Goal: Transaction & Acquisition: Purchase product/service

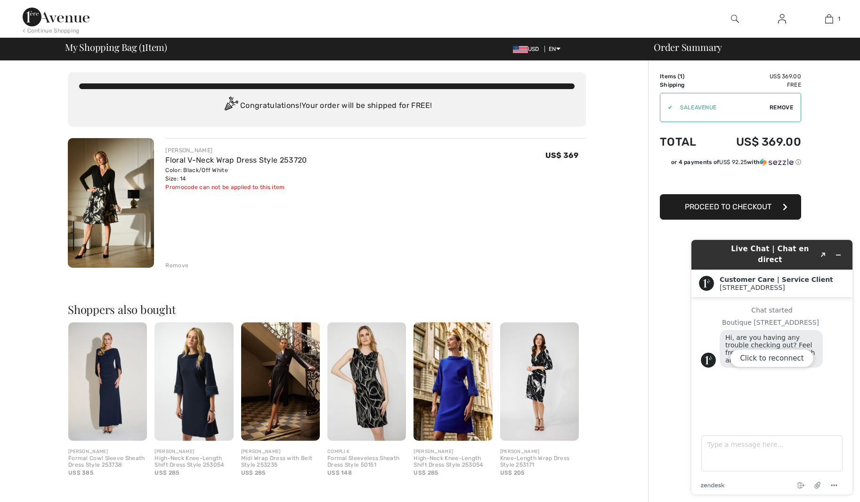
click at [105, 214] on img at bounding box center [111, 203] width 86 height 130
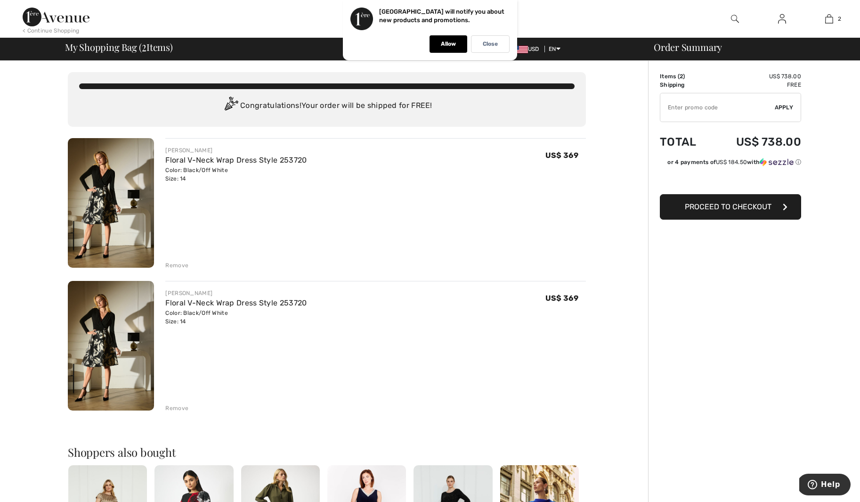
click at [175, 405] on div "Remove" at bounding box center [176, 408] width 23 height 8
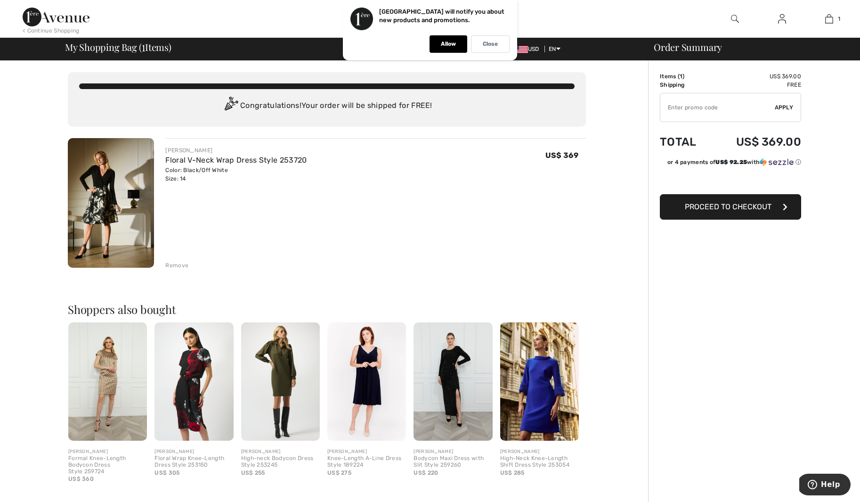
click at [753, 211] on button "Proceed to Checkout" at bounding box center [730, 206] width 141 height 25
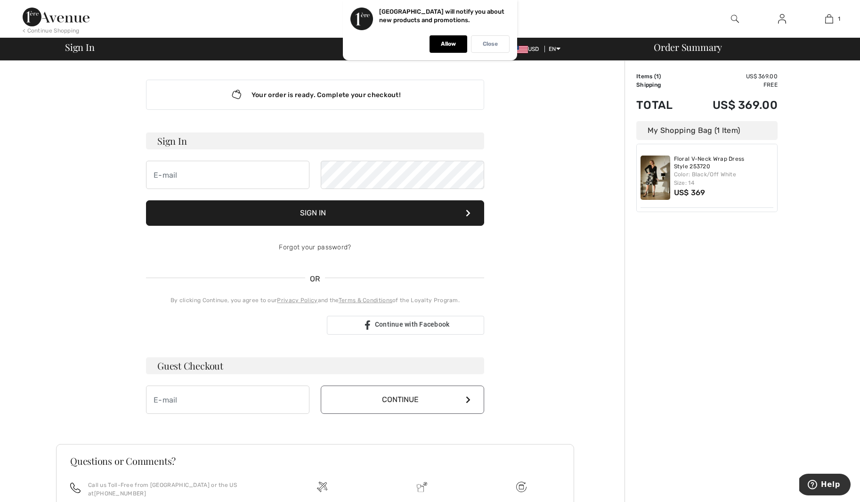
click at [491, 42] on p "Close" at bounding box center [490, 44] width 15 height 7
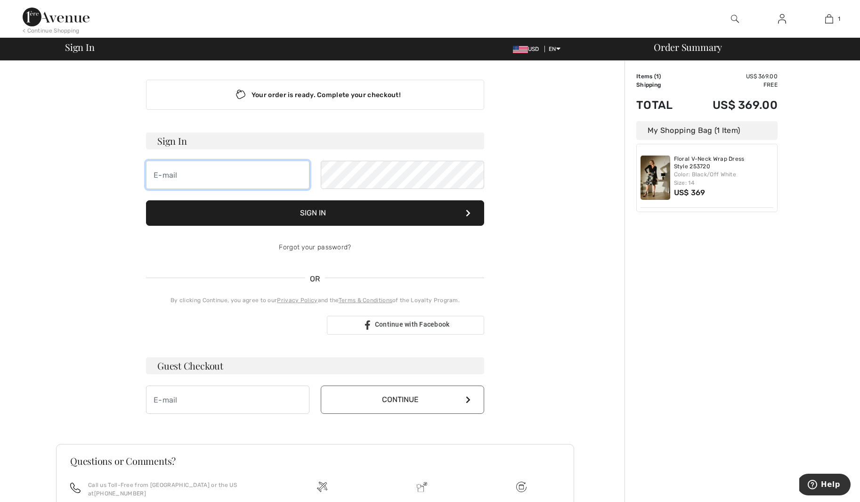
click at [156, 173] on input "email" at bounding box center [227, 175] width 163 height 28
type input "s"
click at [166, 398] on input "email" at bounding box center [227, 399] width 163 height 28
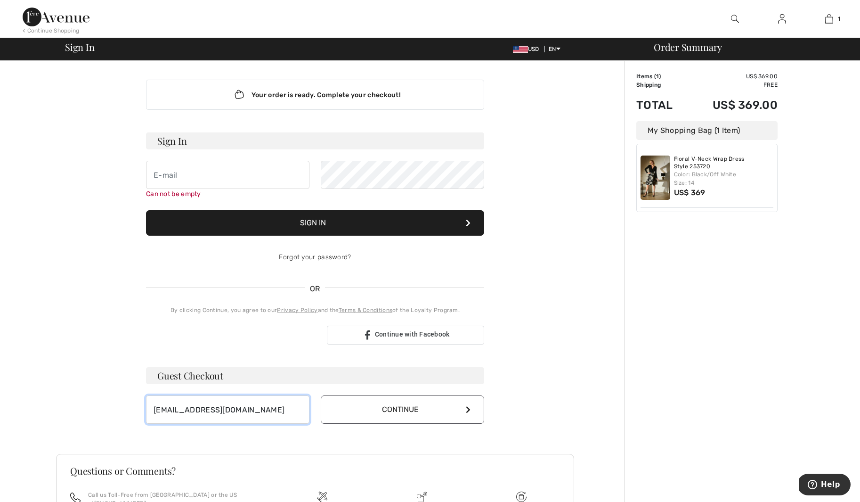
type input "suzconn5@gmail.com"
click at [403, 413] on button "Continue" at bounding box center [402, 409] width 163 height 28
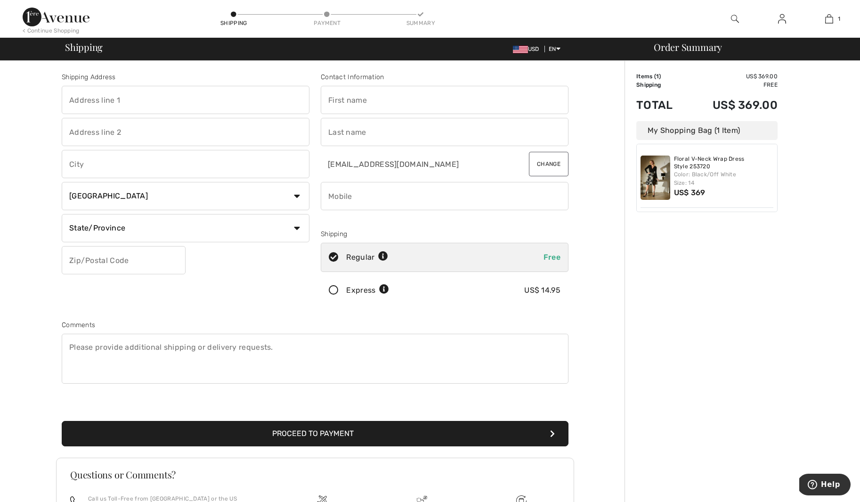
click at [76, 99] on input "text" at bounding box center [186, 100] width 248 height 28
type input "820 Penrose Blvd"
click at [88, 163] on input "text" at bounding box center [186, 164] width 248 height 28
type input "Colorado Springs"
click at [295, 198] on select "Country Canada United States Afghanistan Aland Islands Albania Algeria American…" at bounding box center [186, 196] width 248 height 28
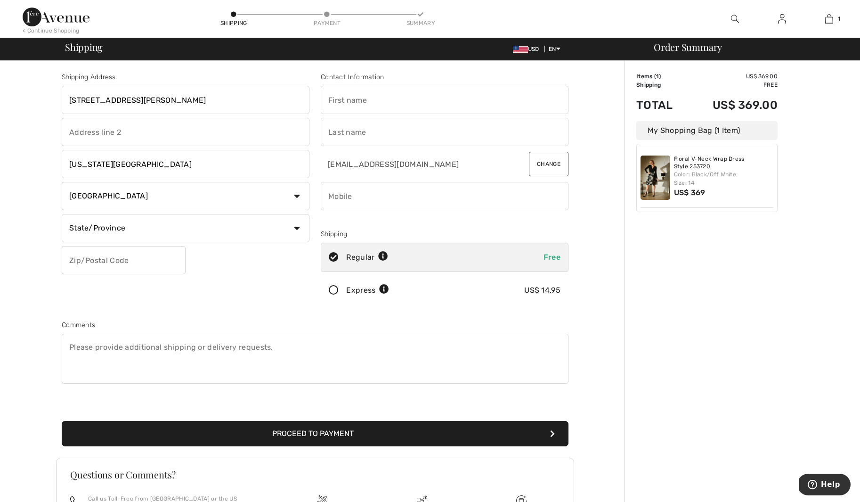
select select "US"
click at [62, 182] on select "Country Canada United States Afghanistan Aland Islands Albania Algeria American…" at bounding box center [186, 196] width 248 height 28
click at [162, 229] on select "State/Province Alabama Alaska American Samoa Arizona Arkansas California Colora…" at bounding box center [186, 228] width 248 height 28
select select "CO"
click at [62, 214] on select "State/Province Alabama Alaska American Samoa Arizona Arkansas California Colora…" at bounding box center [186, 228] width 248 height 28
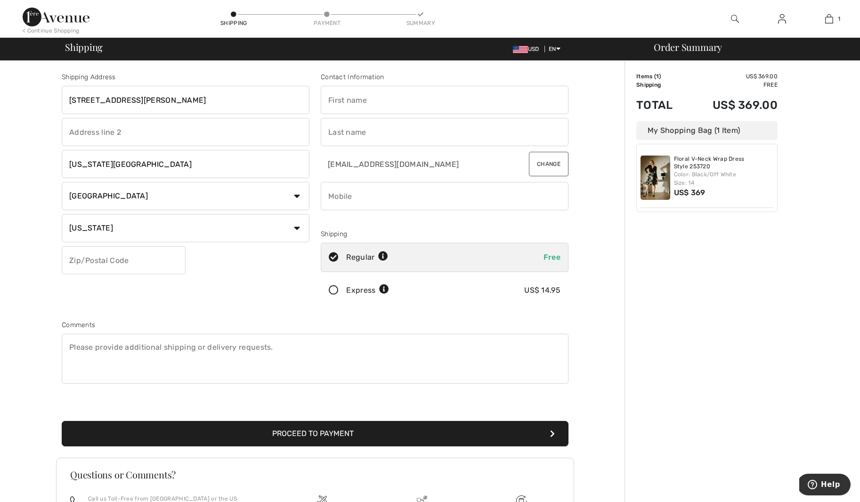
click at [131, 265] on input "text" at bounding box center [124, 260] width 124 height 28
type input "80906"
click at [350, 99] on input "text" at bounding box center [445, 100] width 248 height 28
type input "Suzanne"
click at [346, 135] on input "text" at bounding box center [445, 132] width 248 height 28
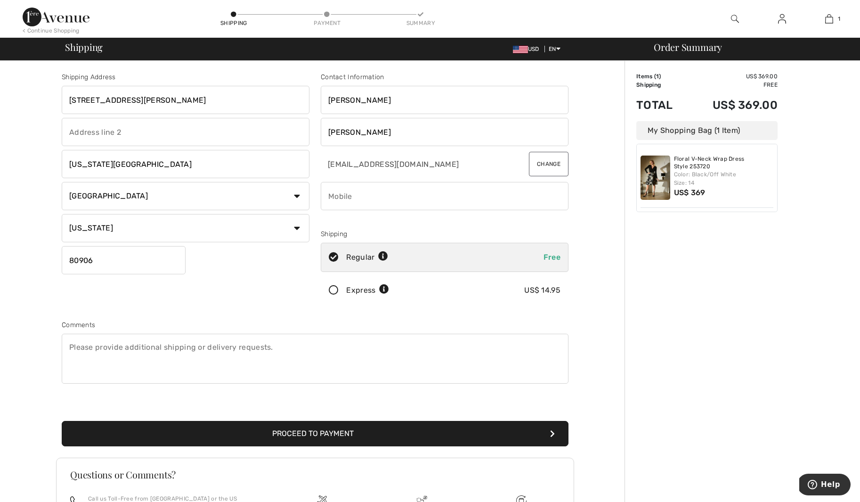
type input "Connaughton"
click at [495, 220] on div at bounding box center [445, 219] width 248 height 11
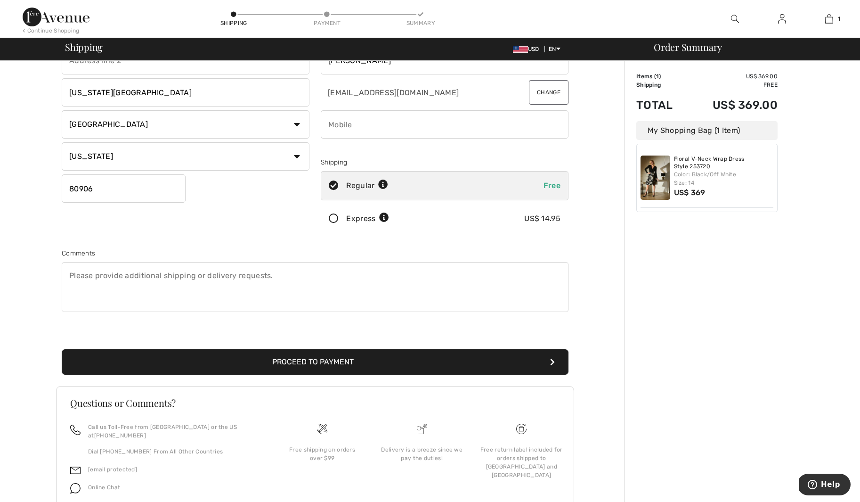
scroll to position [103, 0]
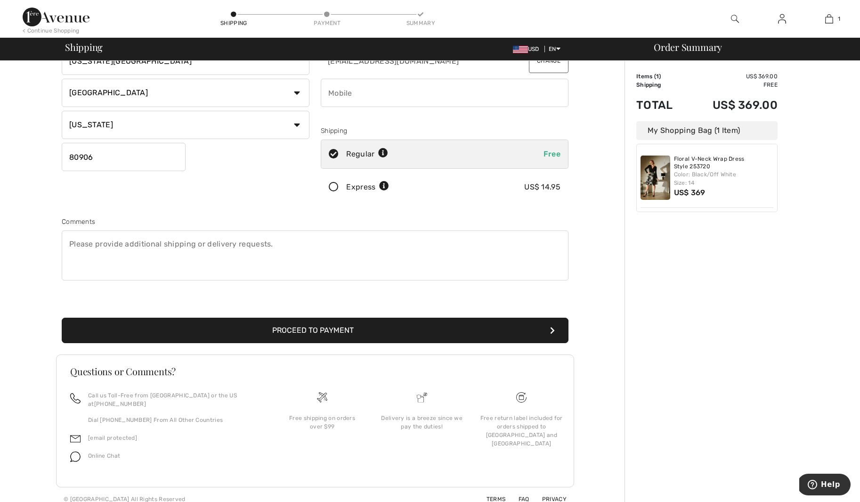
click at [388, 152] on icon at bounding box center [383, 153] width 10 height 10
radio input "true"
click at [316, 327] on button "Proceed to Payment" at bounding box center [315, 330] width 507 height 25
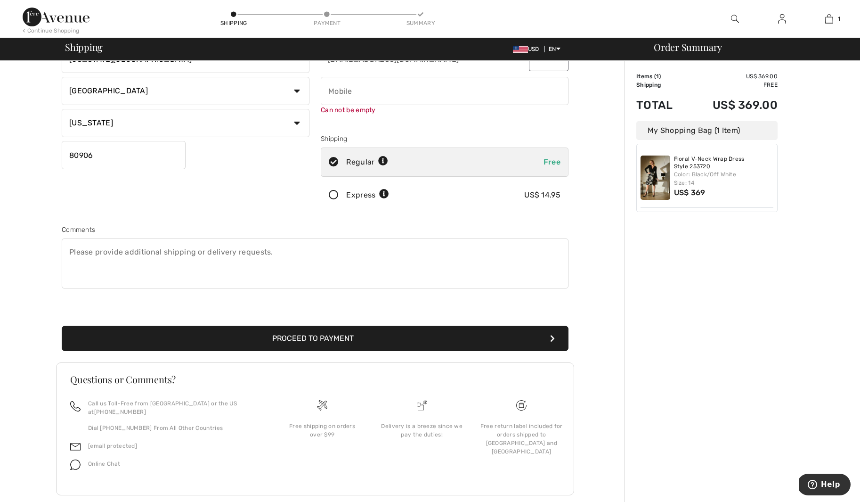
scroll to position [106, 0]
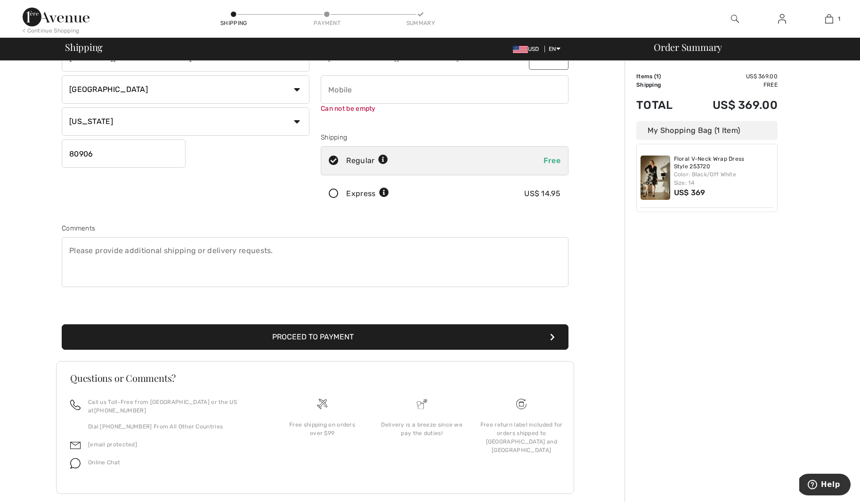
click at [318, 336] on button "Proceed to Payment" at bounding box center [315, 336] width 507 height 25
click at [333, 88] on input "phone" at bounding box center [445, 89] width 248 height 28
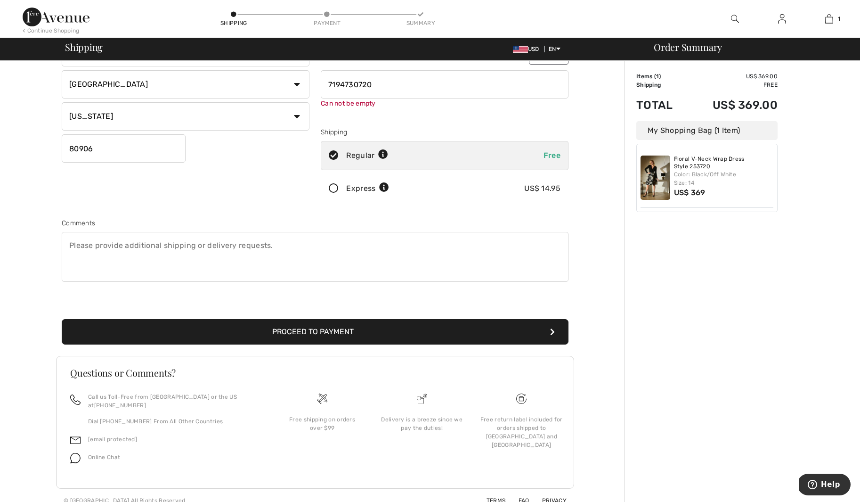
scroll to position [113, 0]
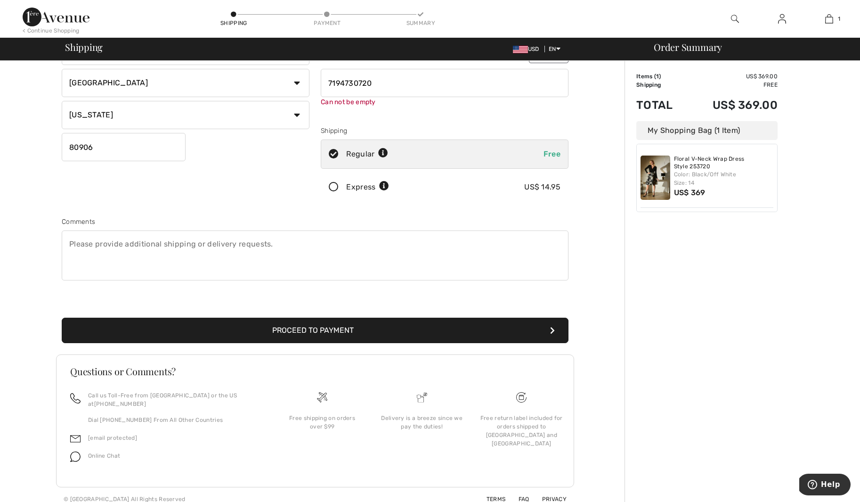
click at [359, 82] on input "phone" at bounding box center [445, 83] width 248 height 28
type input "7194739720"
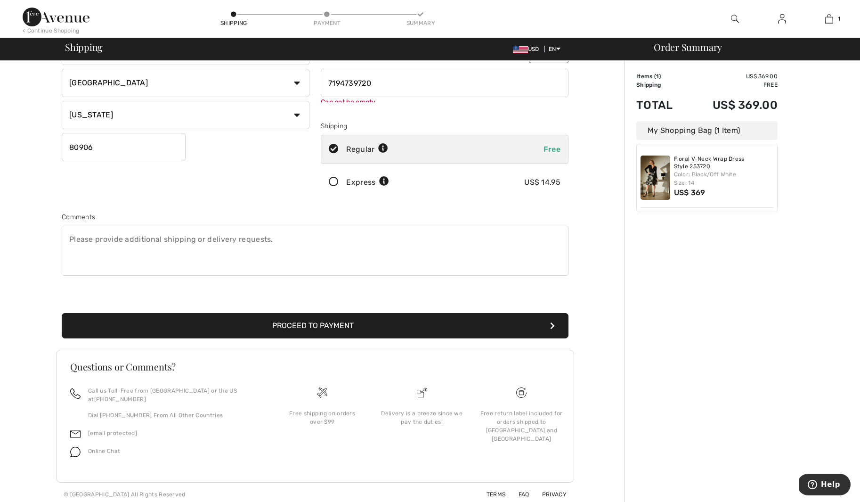
scroll to position [103, 0]
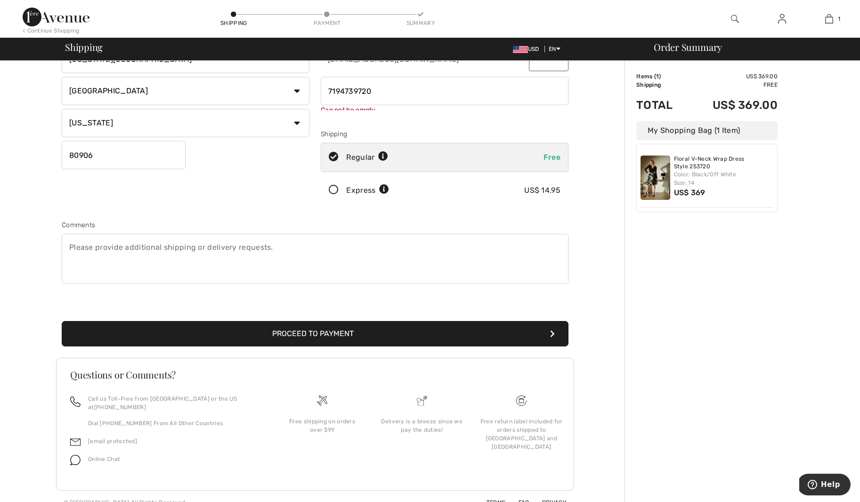
click at [331, 327] on button "Proceed to Payment" at bounding box center [315, 333] width 507 height 25
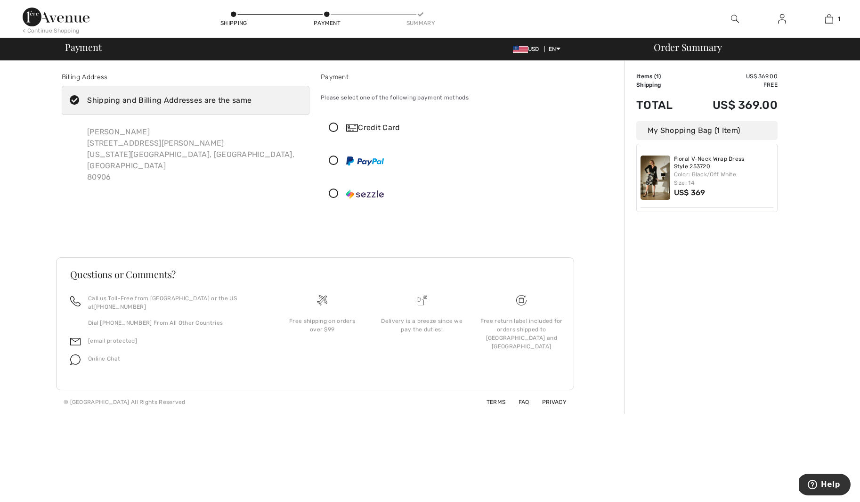
click at [333, 126] on icon at bounding box center [333, 128] width 25 height 10
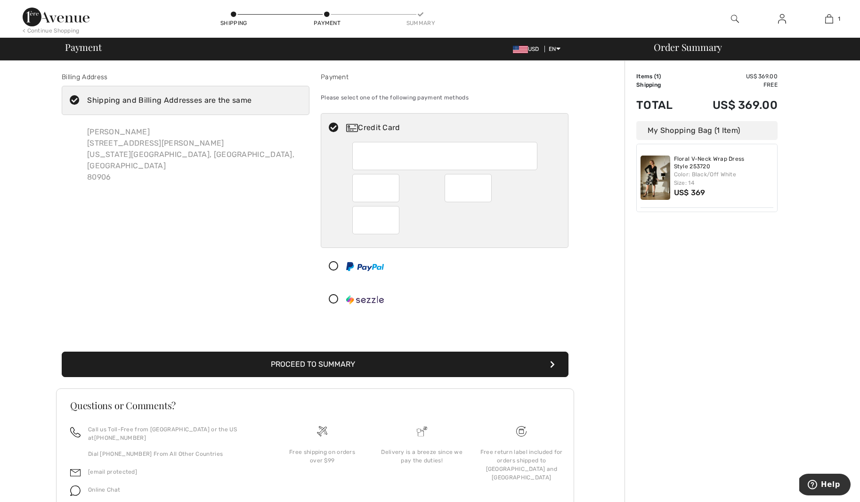
click at [413, 231] on div at bounding box center [444, 220] width 185 height 28
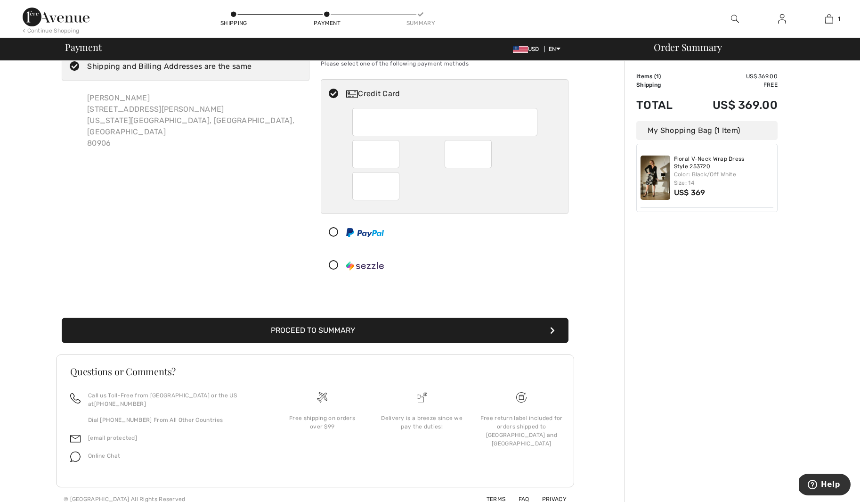
scroll to position [34, 0]
click at [339, 328] on button "Proceed to Summary" at bounding box center [315, 329] width 507 height 25
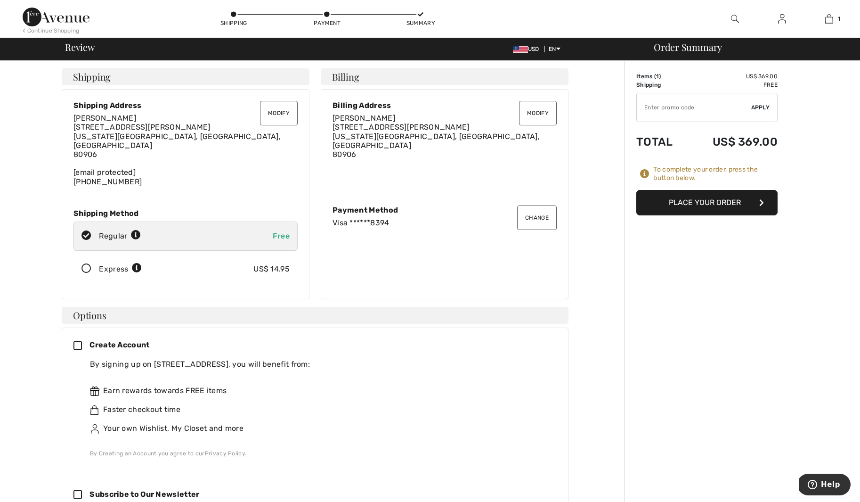
click at [647, 108] on input "TEXT" at bounding box center [694, 107] width 114 height 28
type input "MOTHER"
click at [760, 105] on span "Apply" at bounding box center [761, 107] width 19 height 8
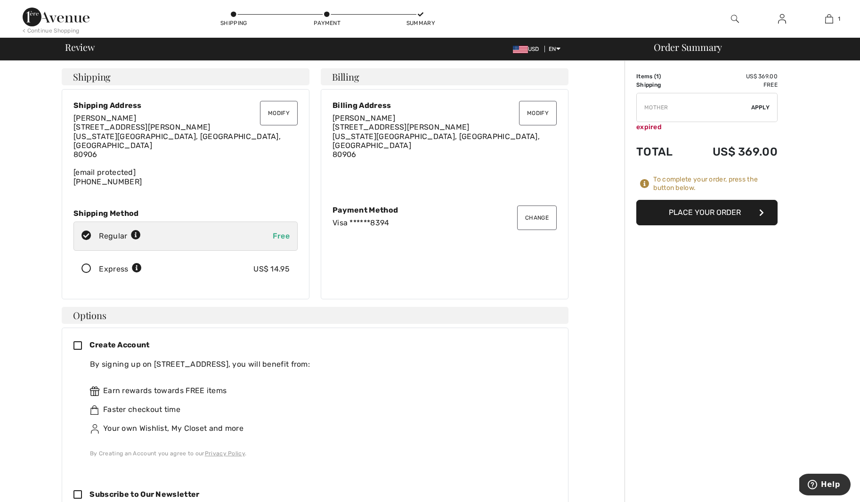
click at [698, 213] on button "Place Your Order" at bounding box center [707, 212] width 141 height 25
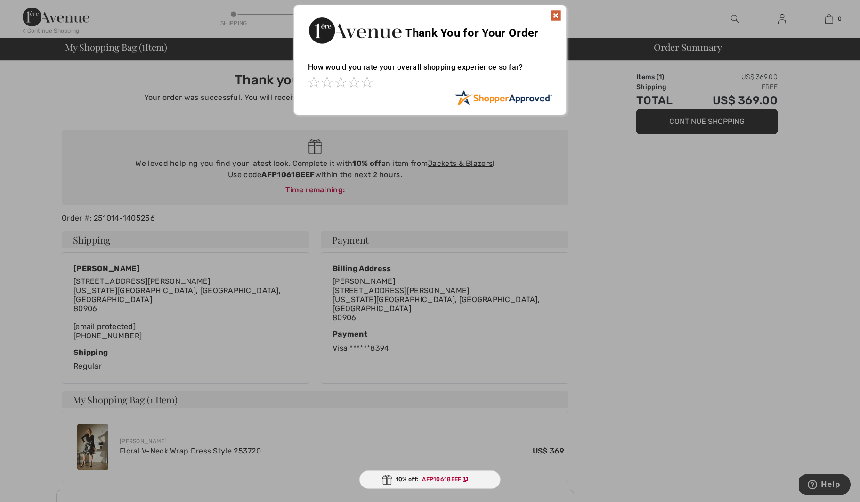
click at [556, 16] on img at bounding box center [555, 15] width 11 height 11
